Goal: Information Seeking & Learning: Learn about a topic

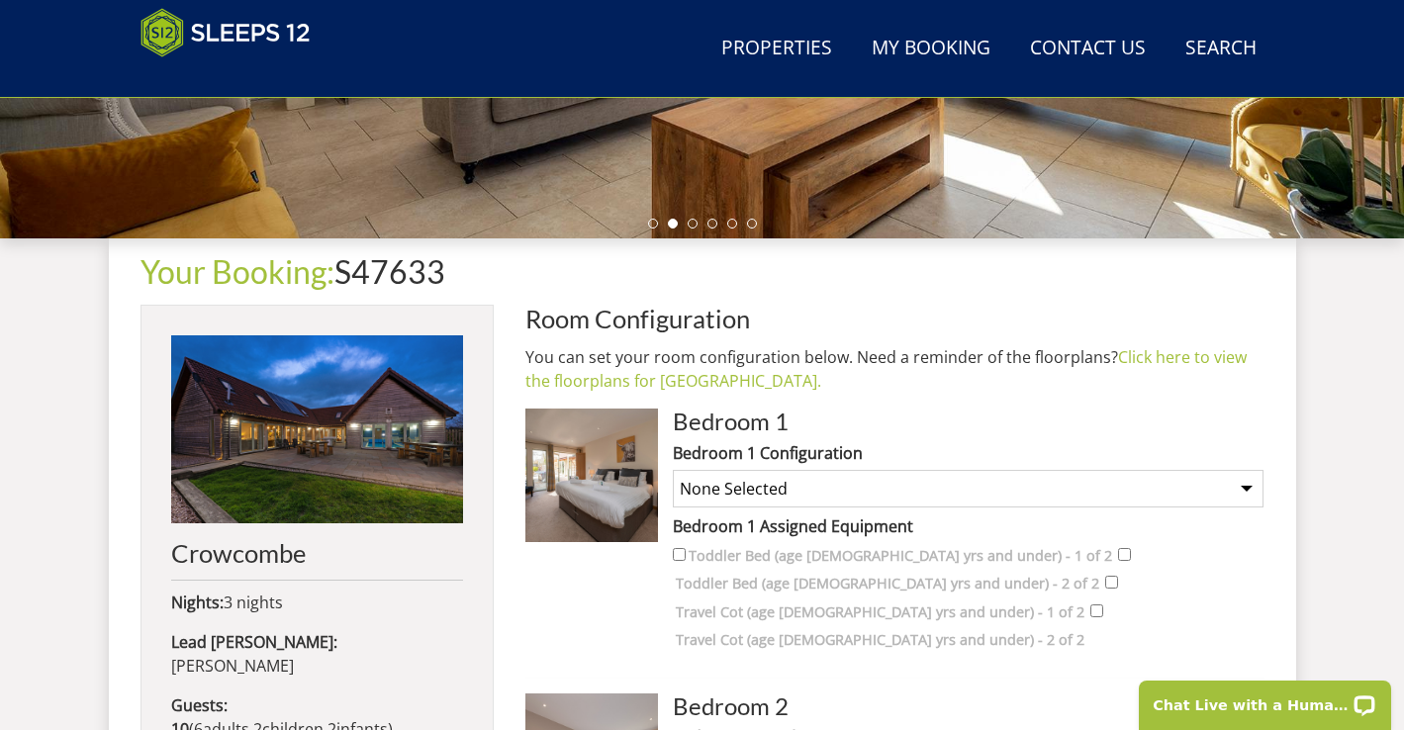
scroll to position [514, 0]
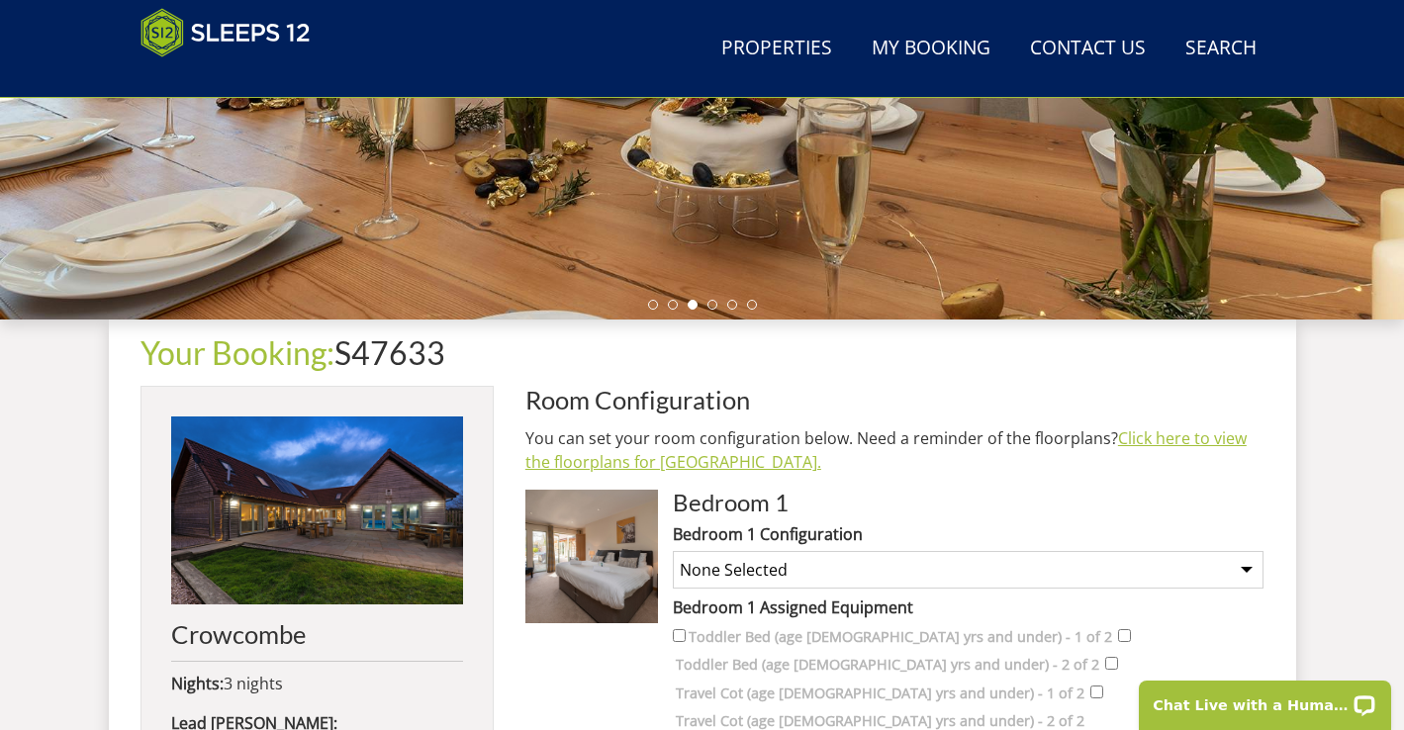
click at [716, 461] on link "Click here to view the floorplans for Crowcombe." at bounding box center [885, 450] width 721 height 46
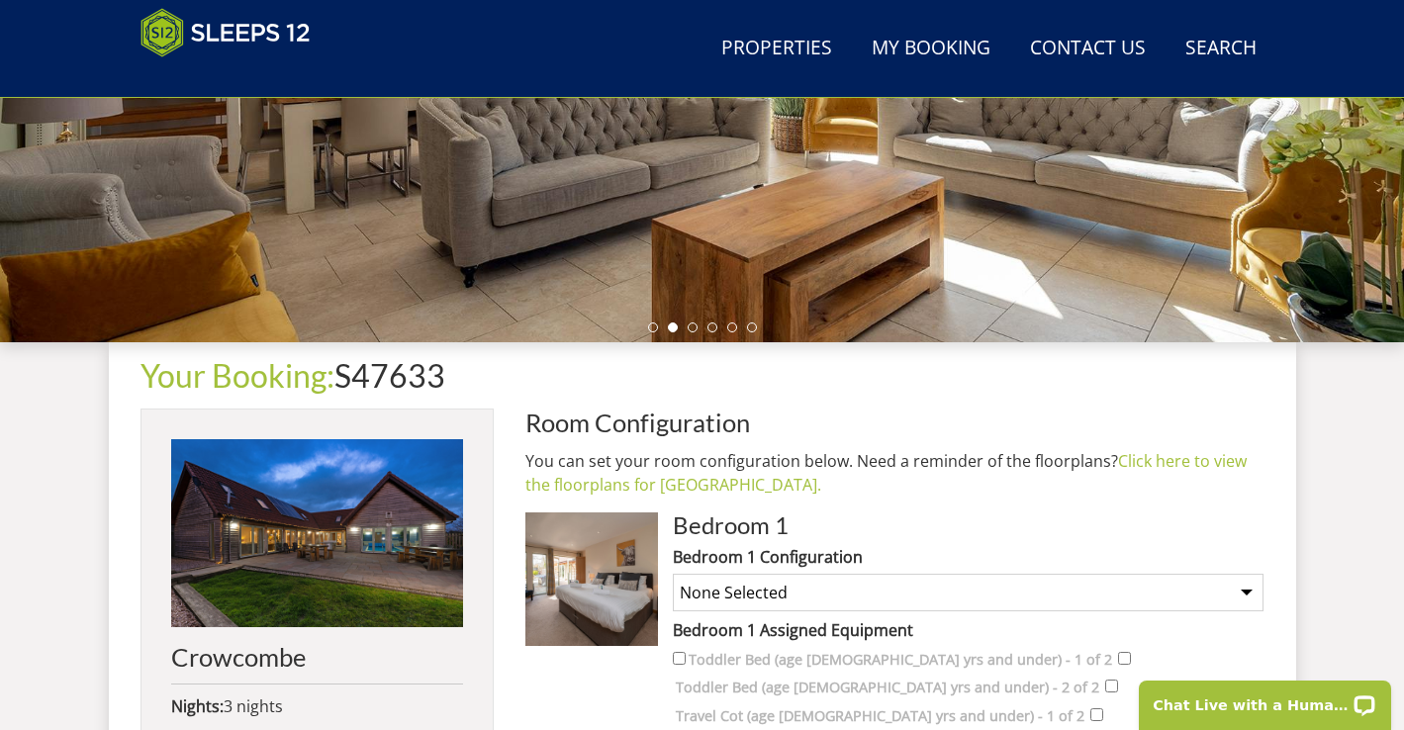
scroll to position [484, 0]
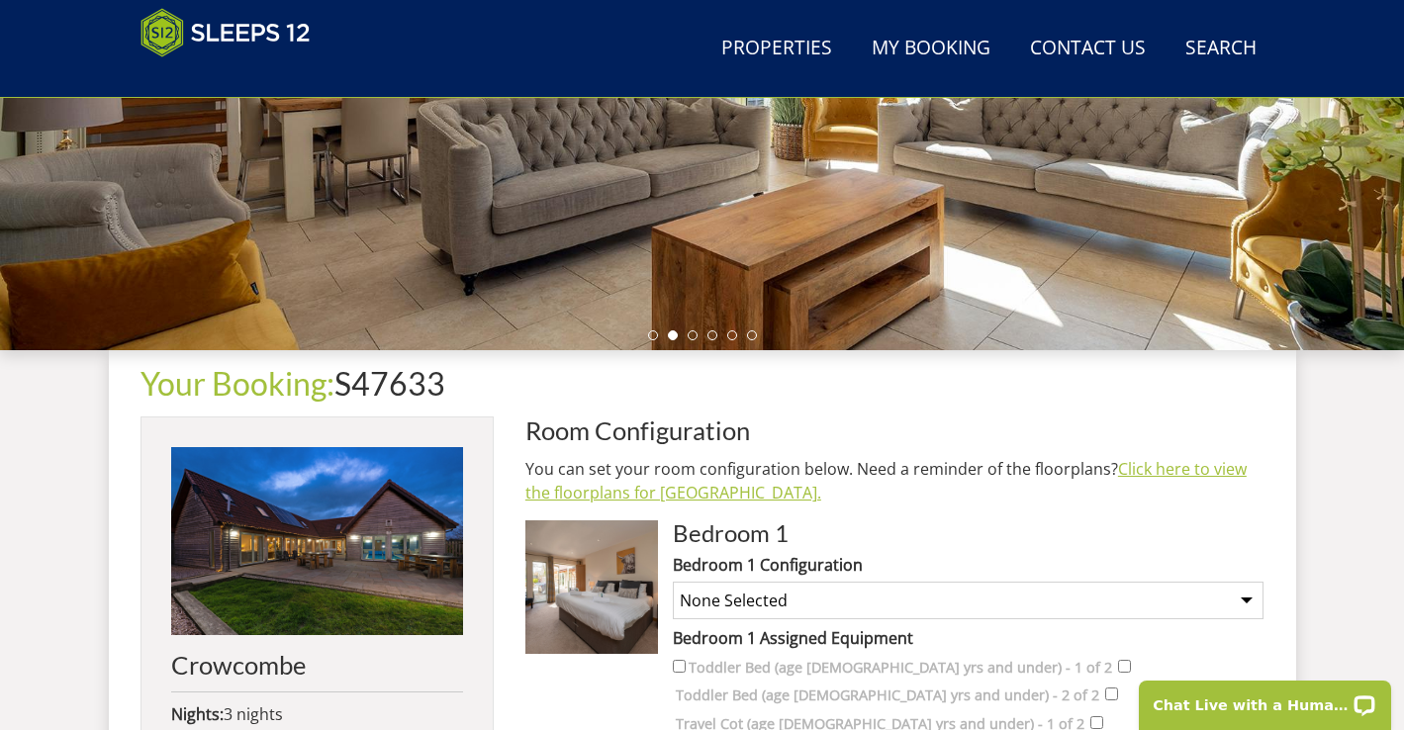
click at [702, 493] on link "Click here to view the floorplans for Crowcombe." at bounding box center [885, 481] width 721 height 46
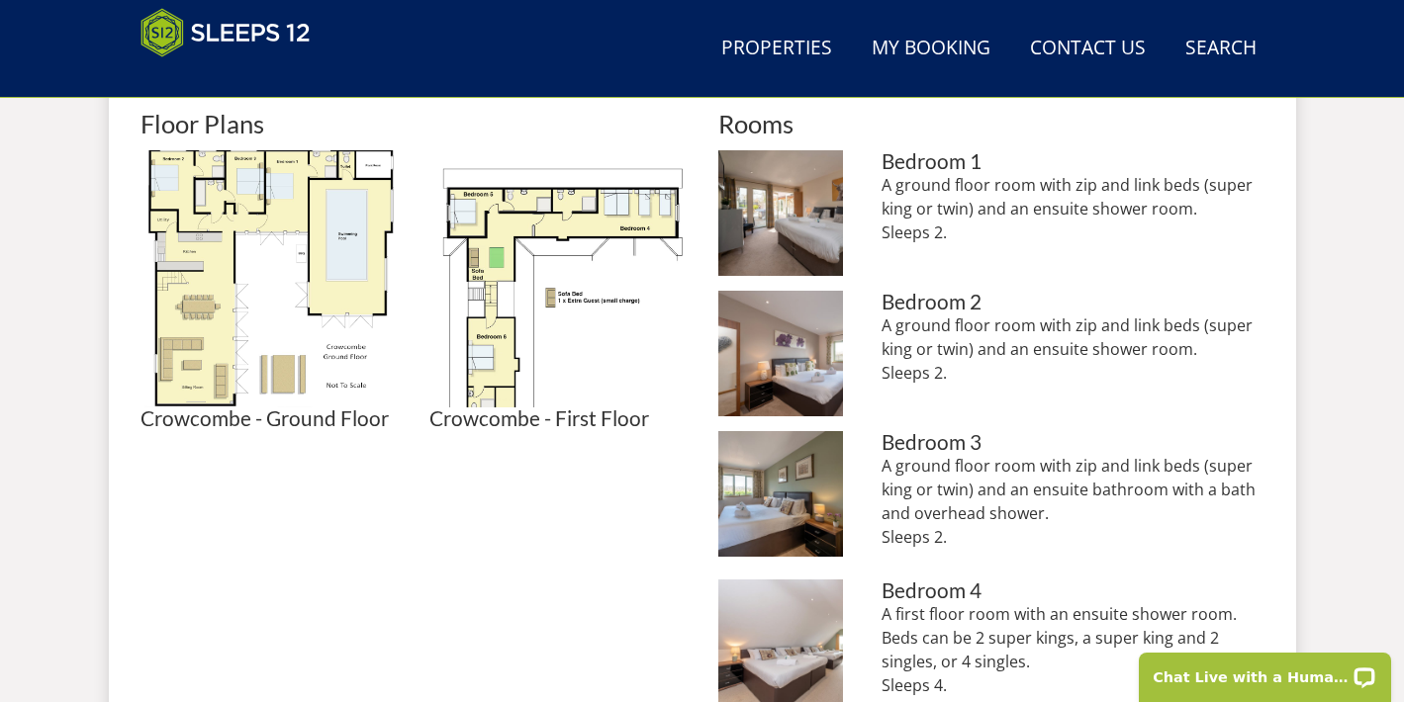
scroll to position [901, 0]
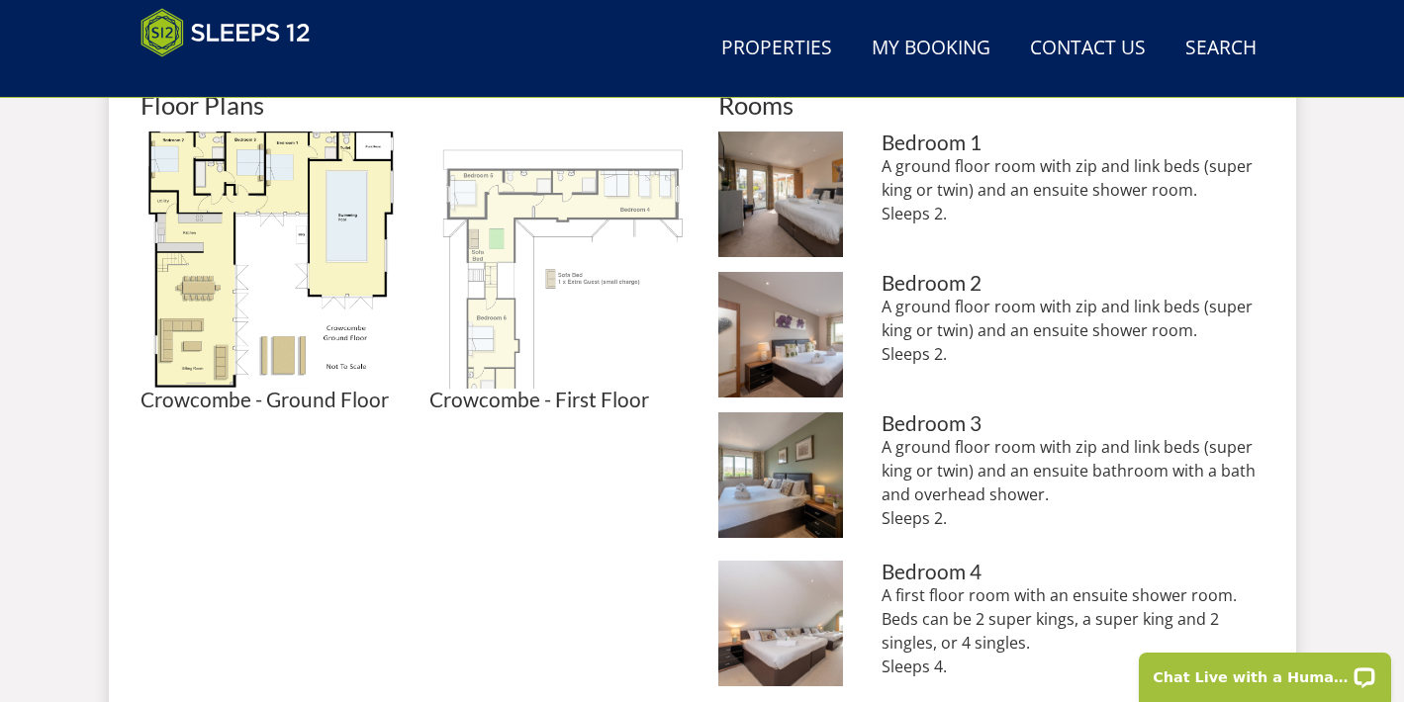
click at [533, 252] on img at bounding box center [557, 260] width 257 height 257
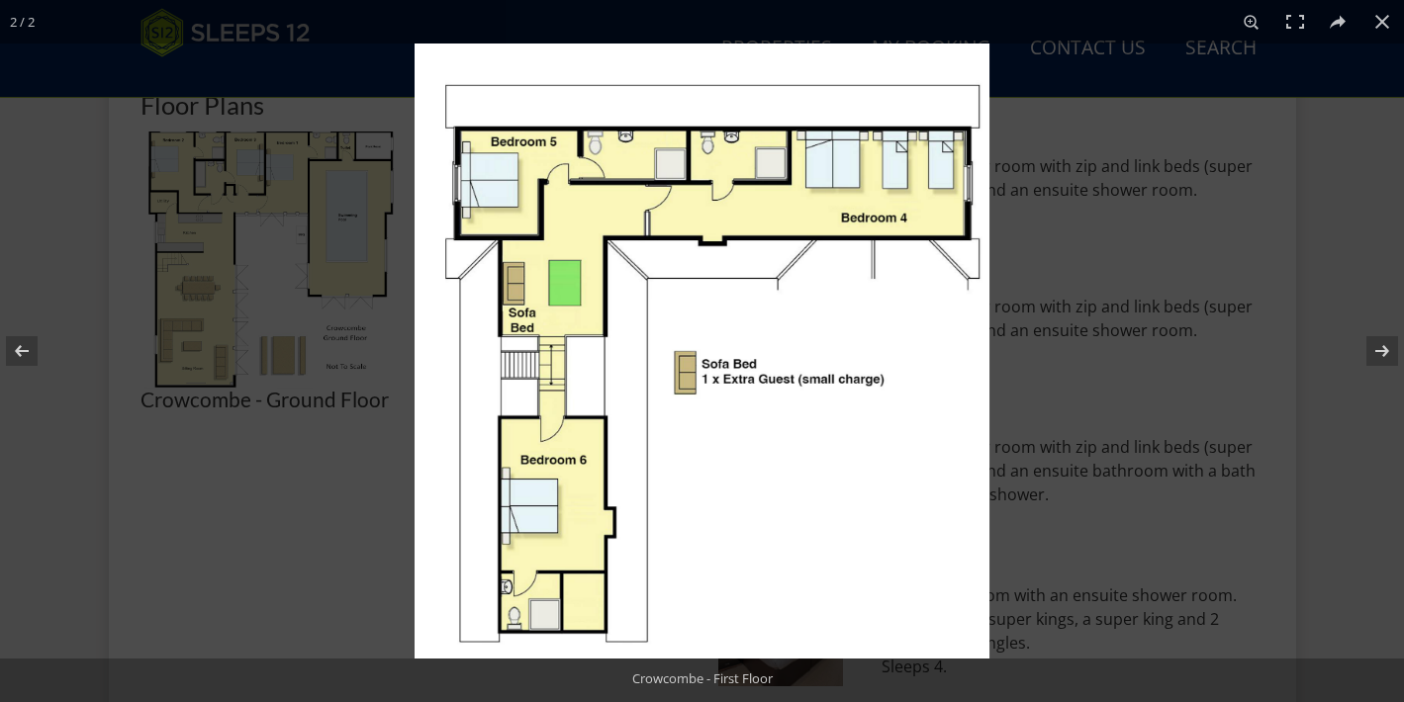
click at [692, 500] on img at bounding box center [701, 351] width 575 height 615
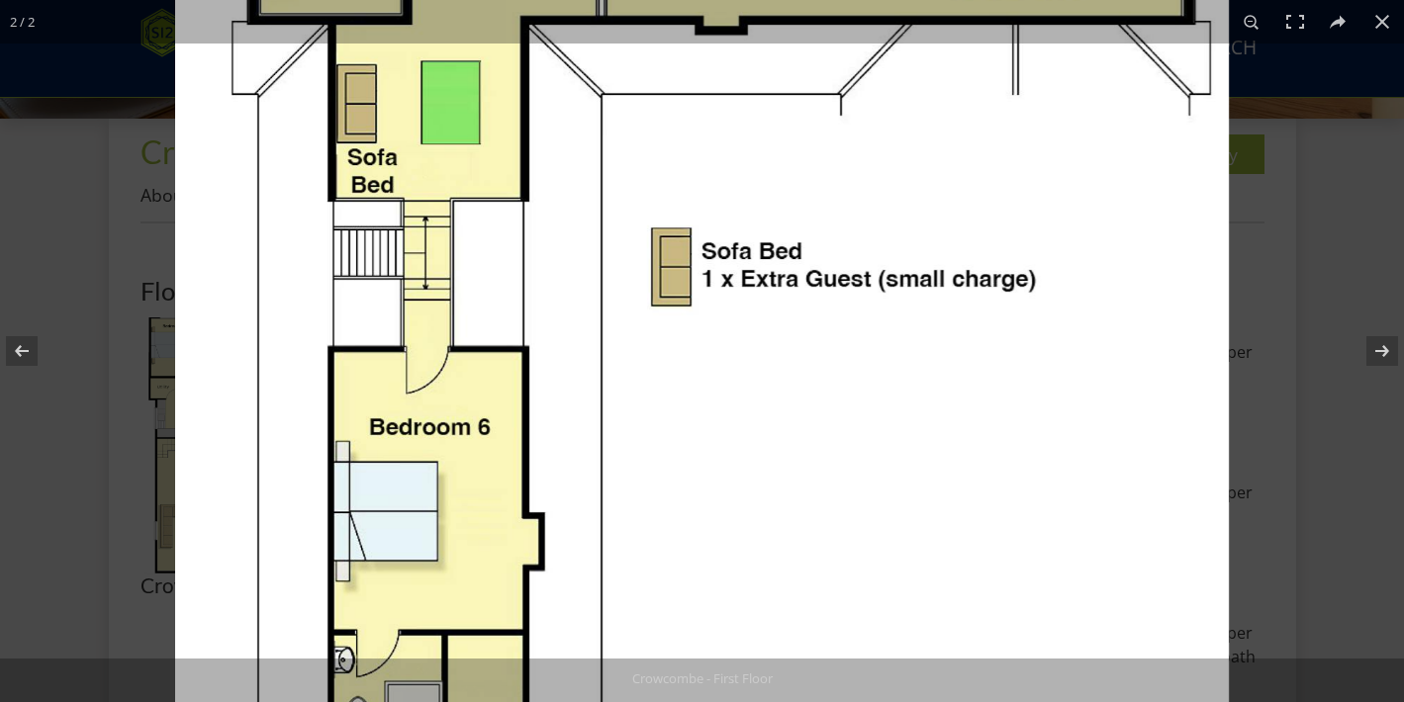
scroll to position [707, 0]
click at [683, 515] on img at bounding box center [702, 228] width 1054 height 1128
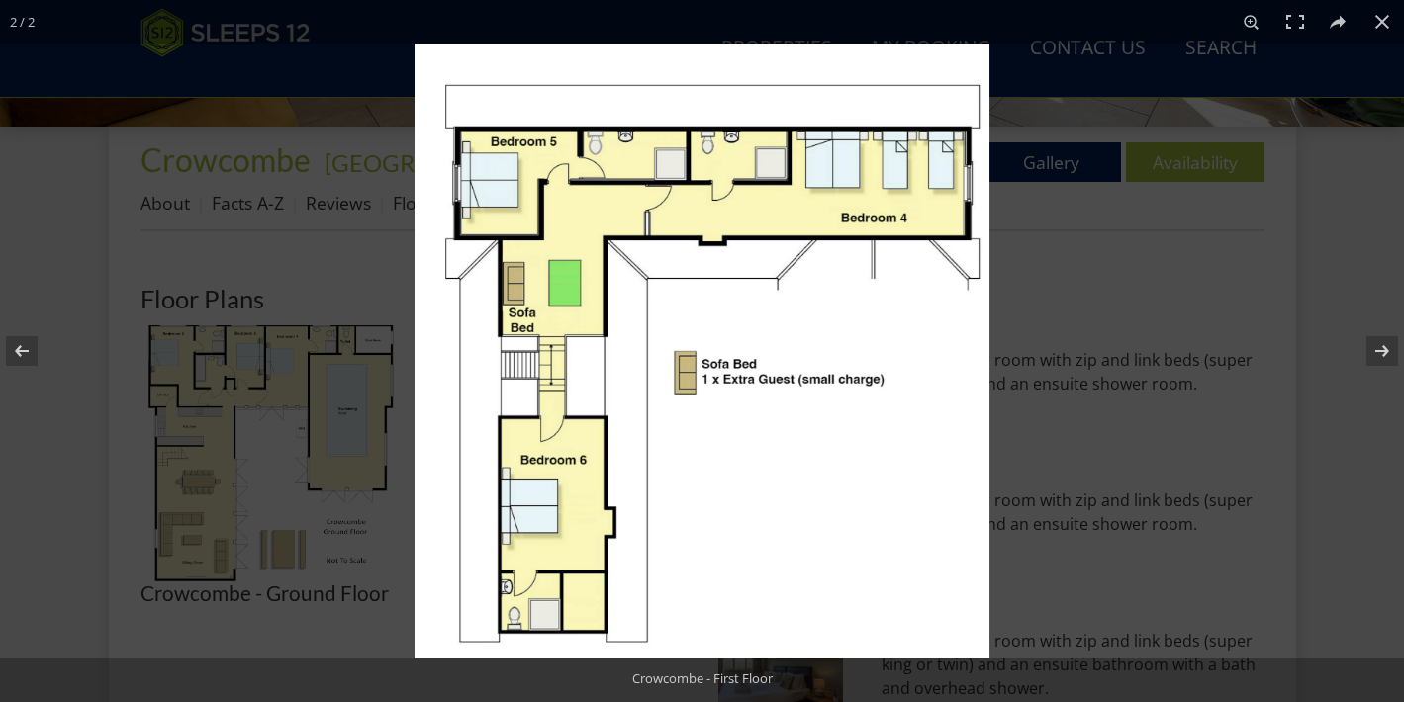
click at [868, 665] on div "Crowcombe - First Floor" at bounding box center [702, 679] width 415 height 40
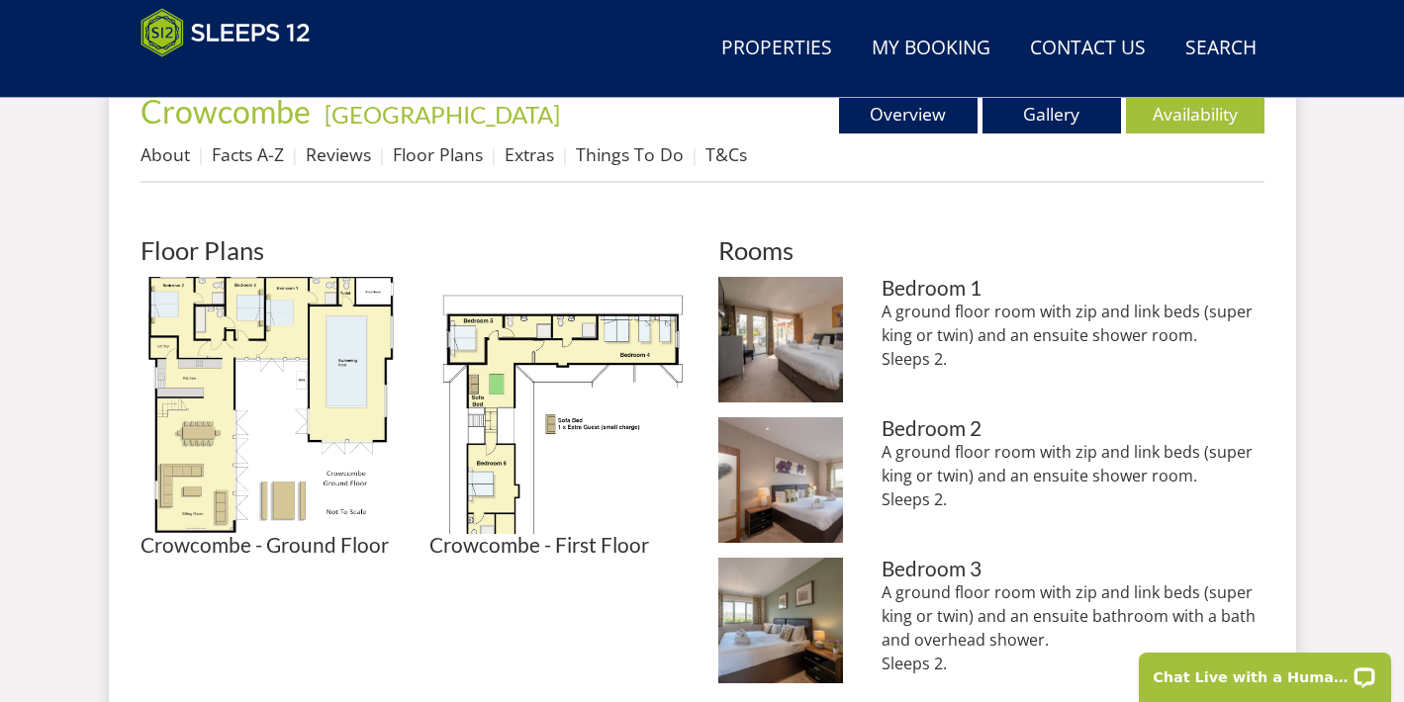
scroll to position [751, 0]
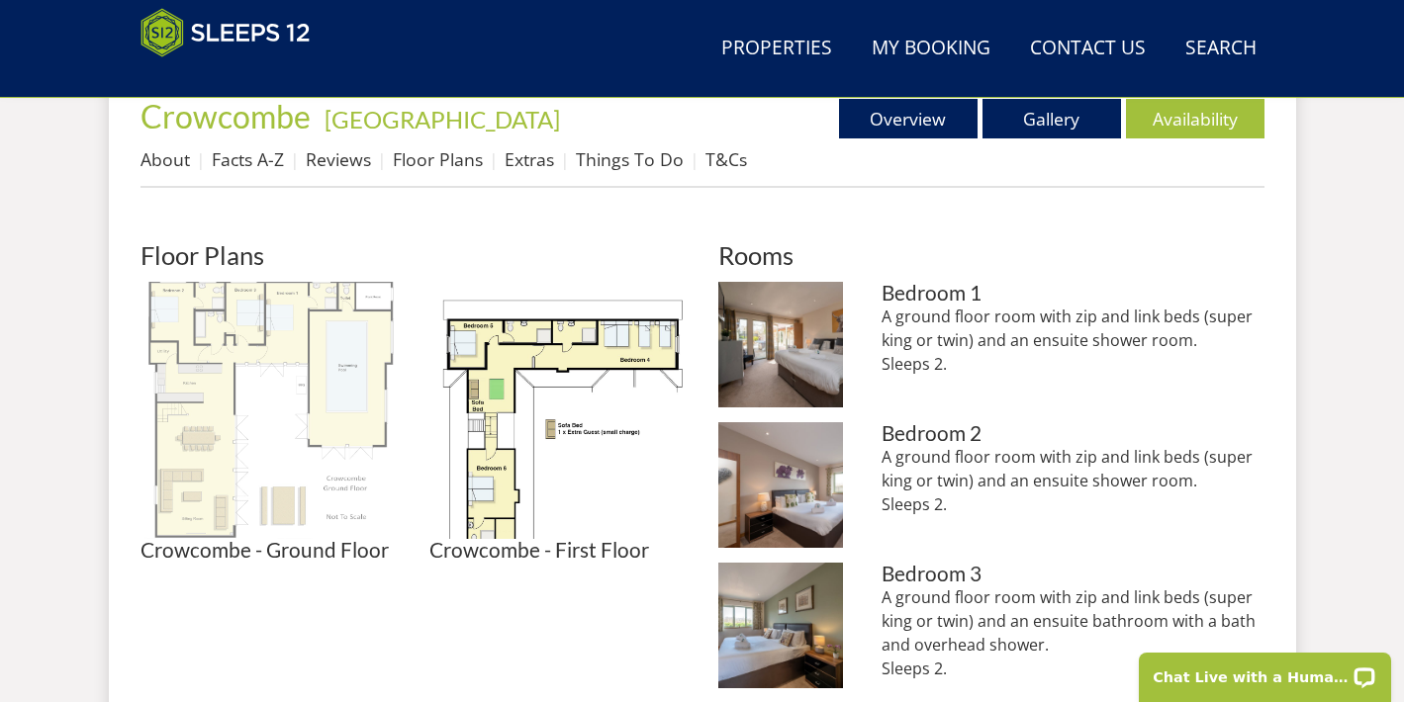
click at [288, 388] on img at bounding box center [268, 410] width 257 height 257
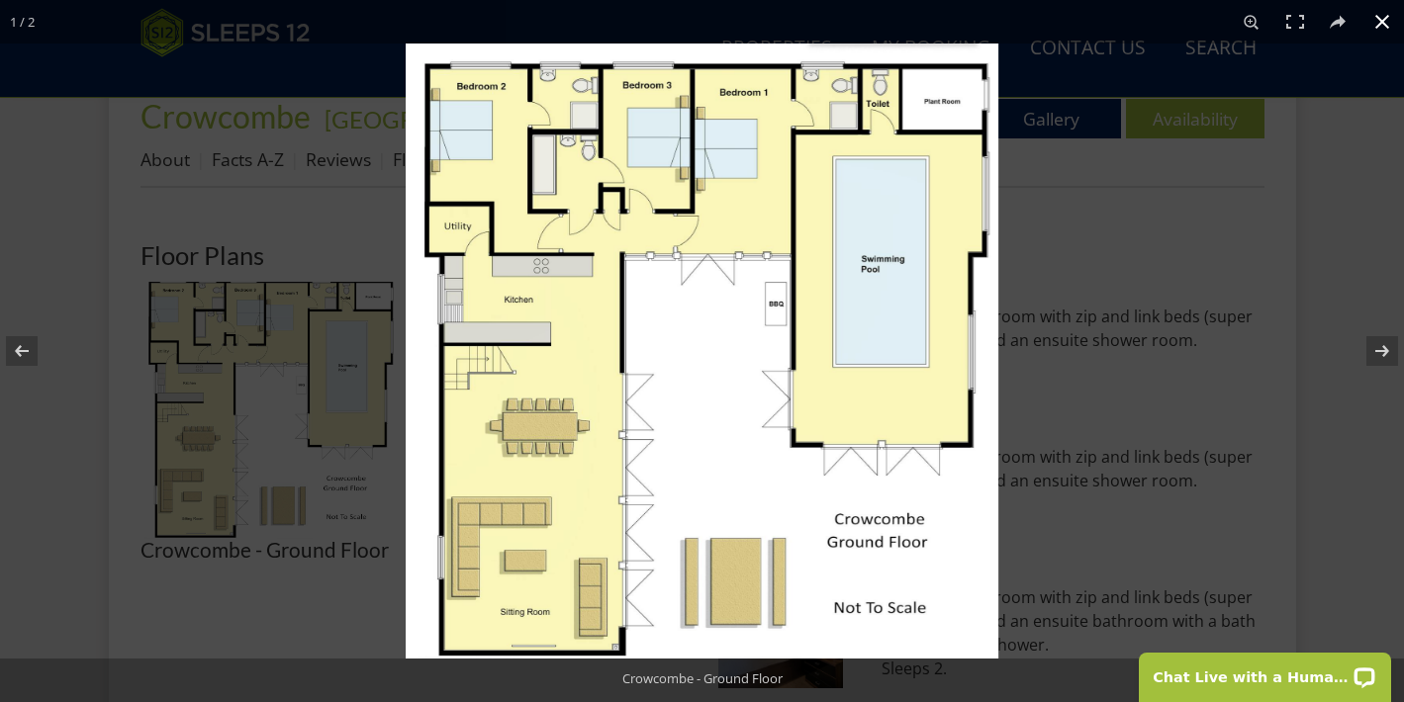
click at [1374, 23] on button at bounding box center [1382, 22] width 44 height 44
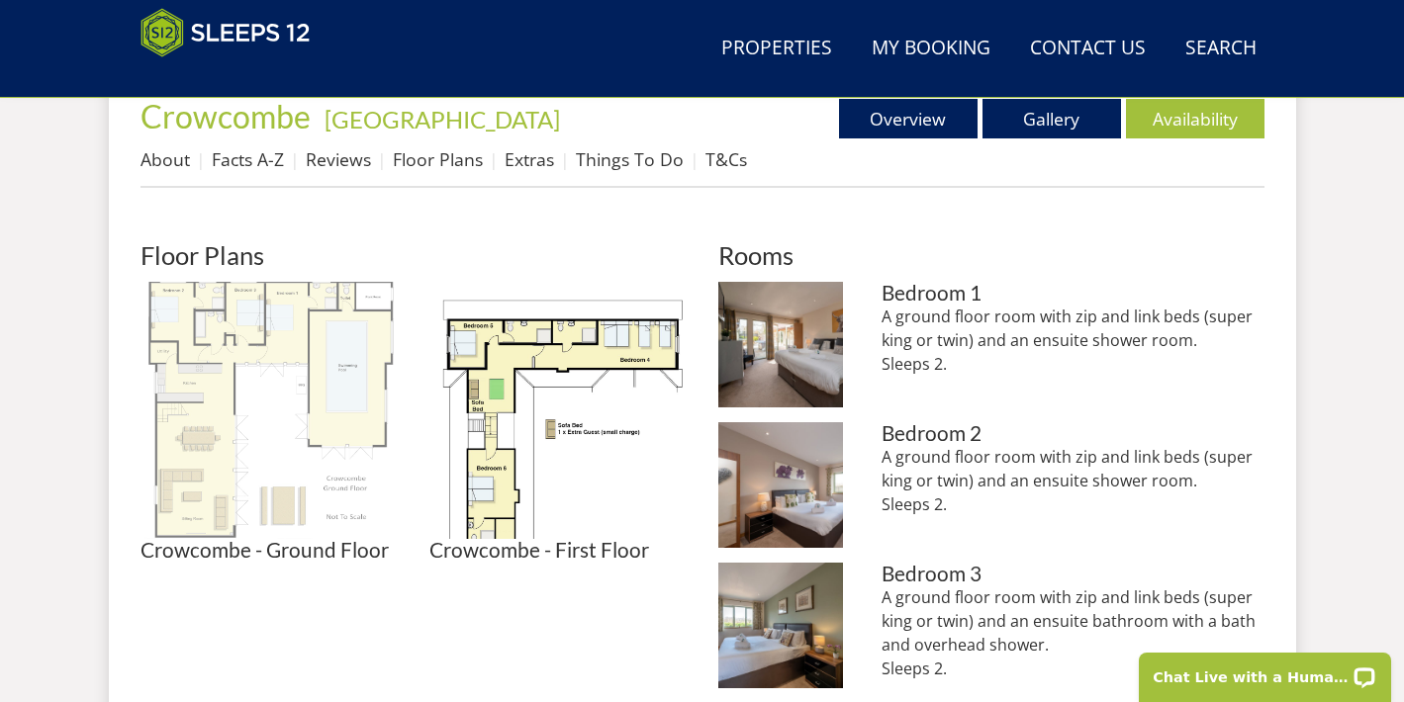
click at [321, 368] on img at bounding box center [268, 410] width 257 height 257
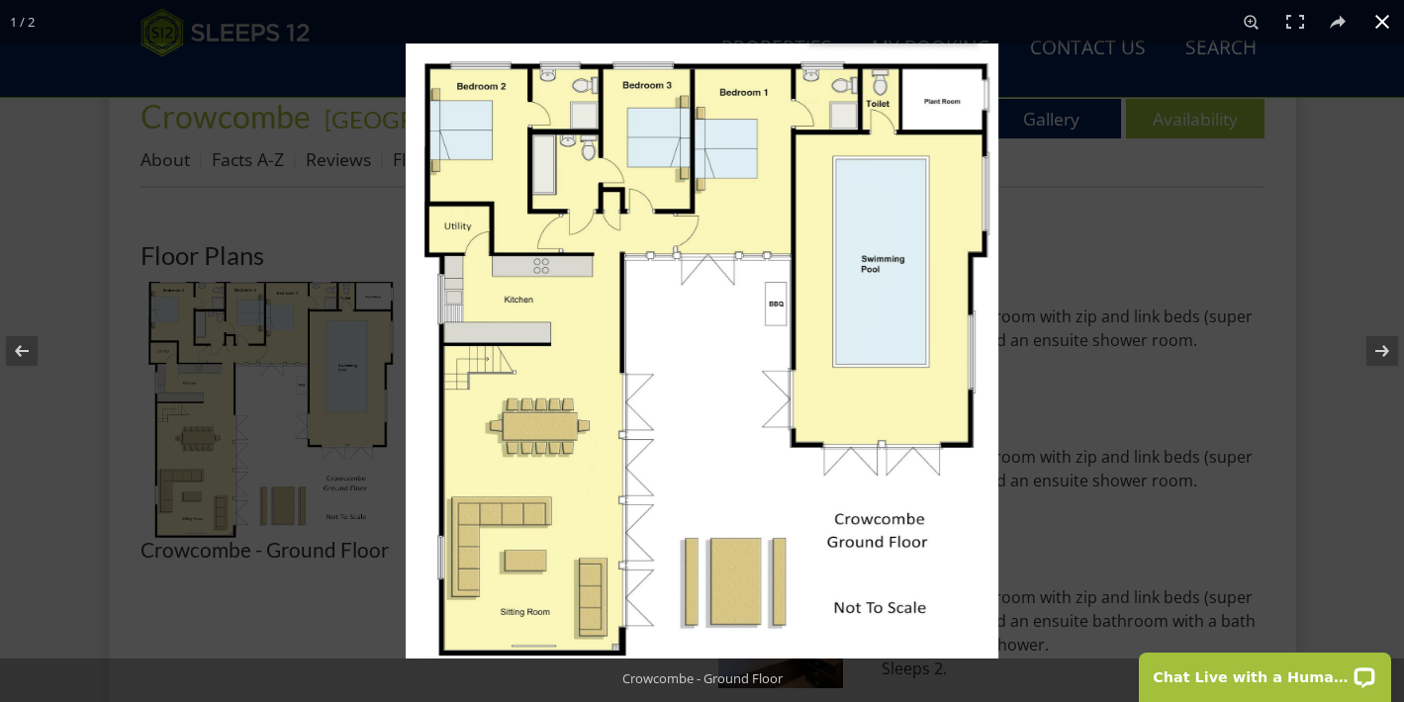
click at [1385, 21] on button at bounding box center [1382, 22] width 44 height 44
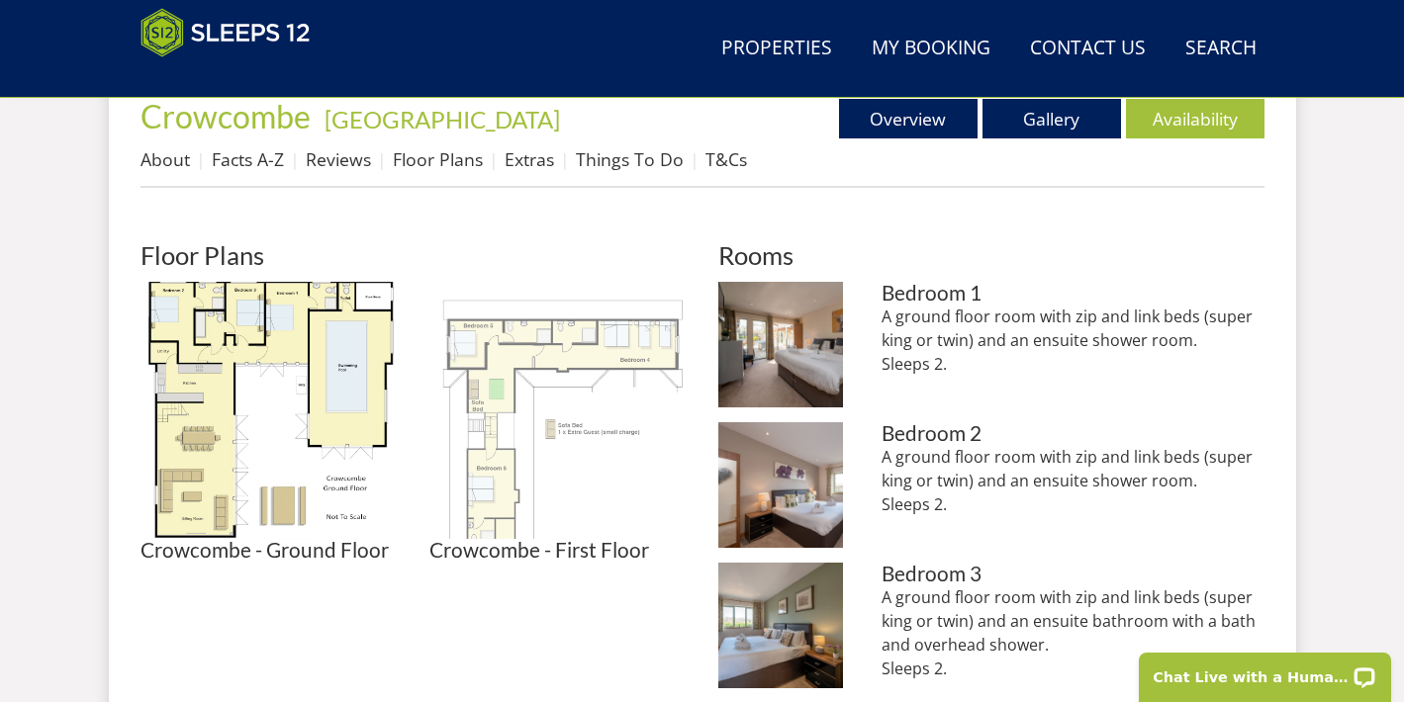
click at [562, 386] on img at bounding box center [557, 410] width 257 height 257
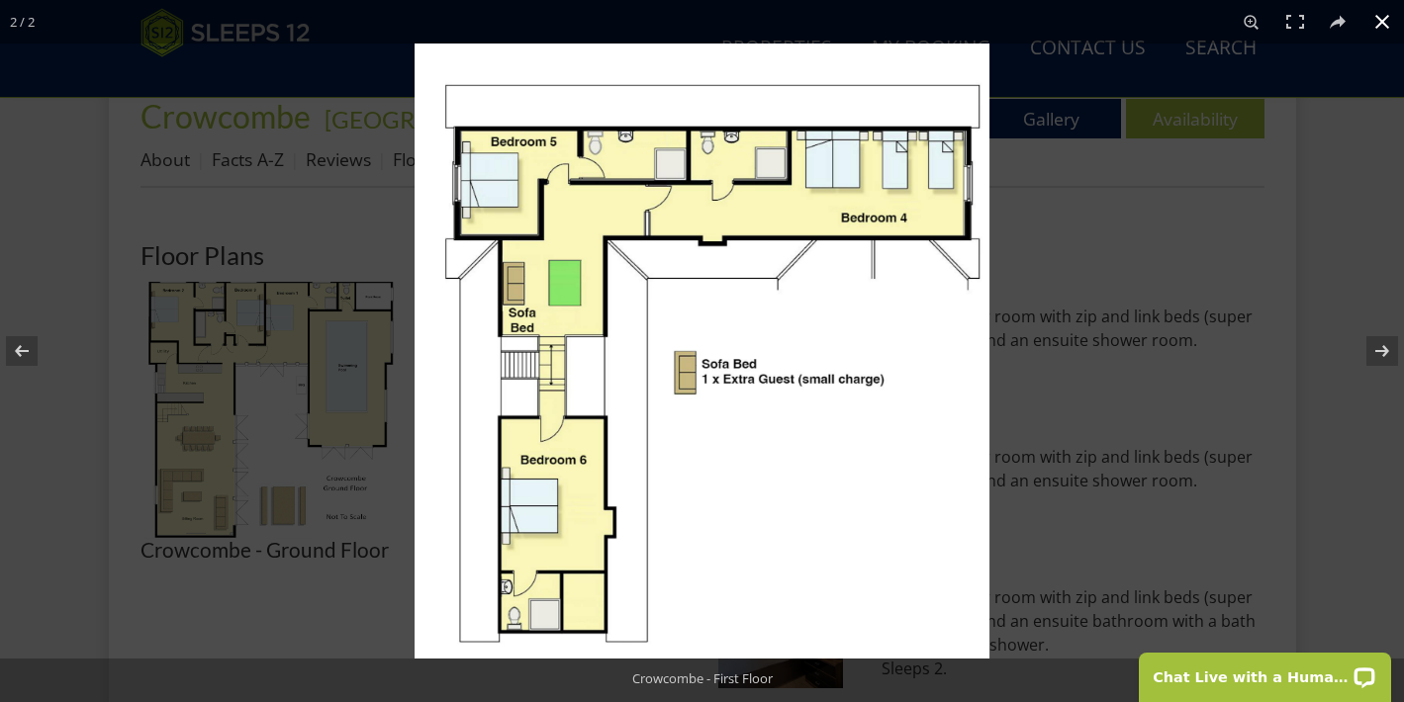
click at [1389, 26] on button at bounding box center [1382, 22] width 44 height 44
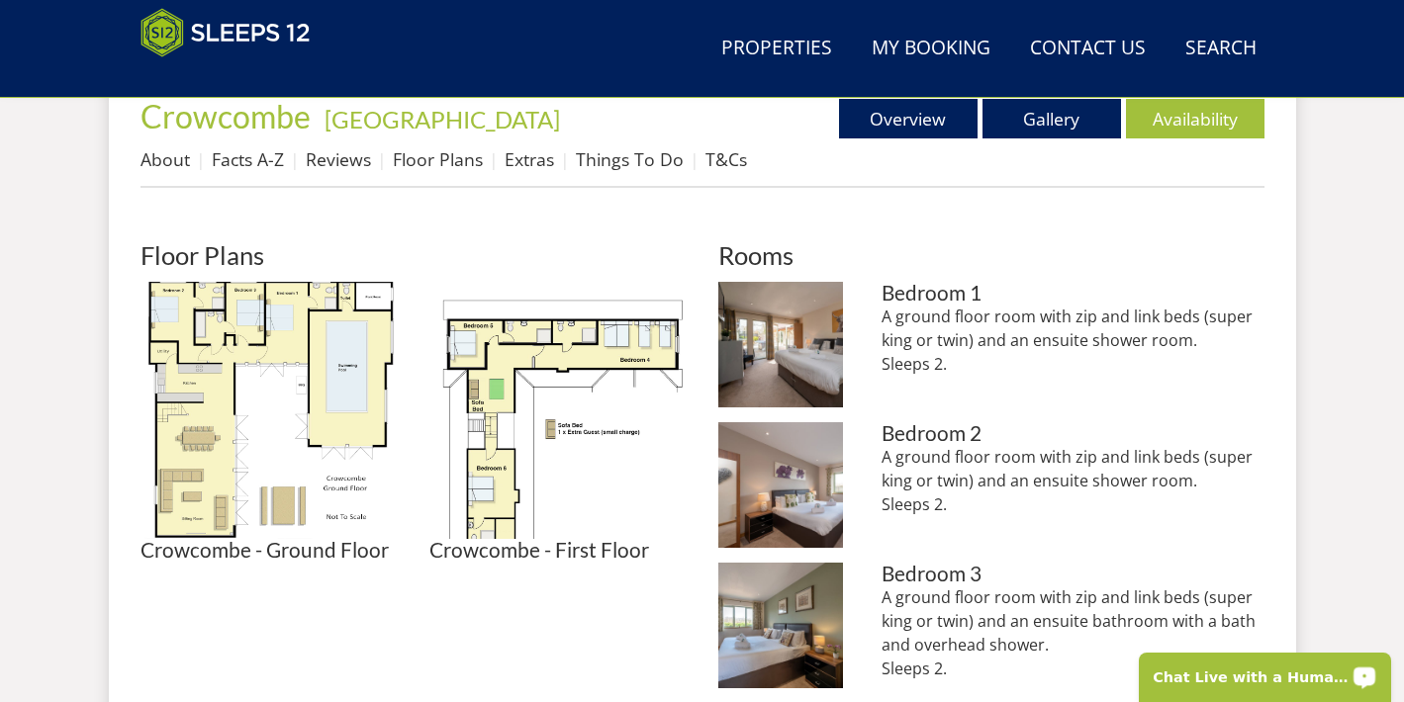
click at [1308, 670] on p "Chat Live with a Human!" at bounding box center [1251, 678] width 196 height 16
